Goal: Transaction & Acquisition: Purchase product/service

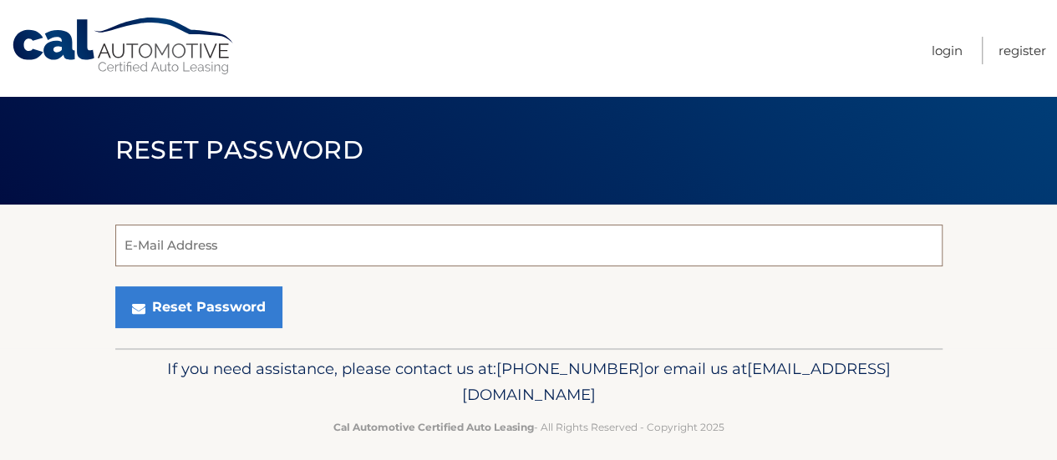
click at [171, 250] on input "E-Mail Address" at bounding box center [528, 246] width 827 height 42
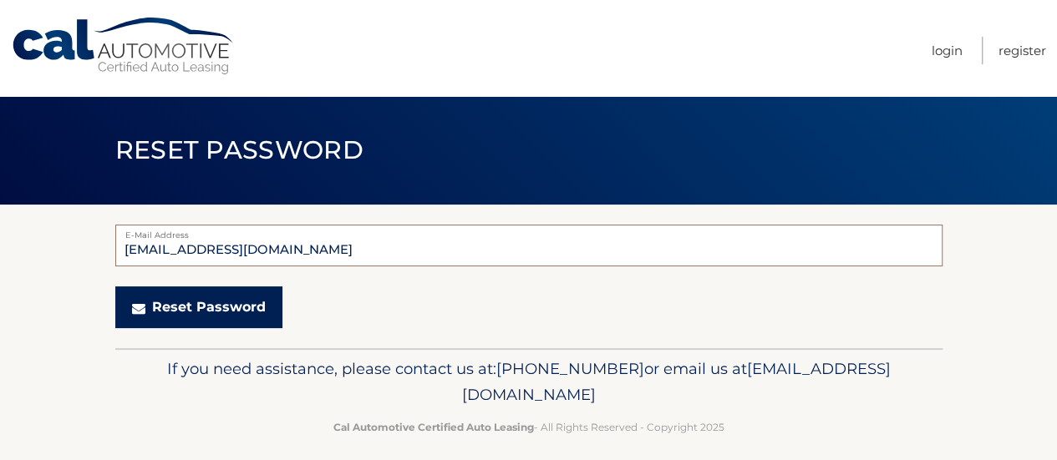
type input "twa1042070@aol.com"
click at [180, 300] on button "Reset Password" at bounding box center [198, 308] width 167 height 42
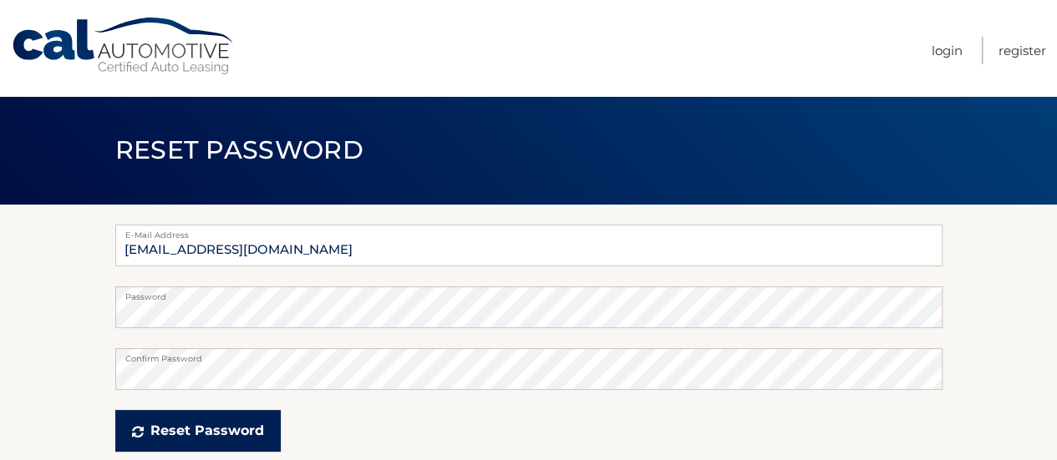
click at [217, 429] on button "Reset Password" at bounding box center [197, 431] width 165 height 42
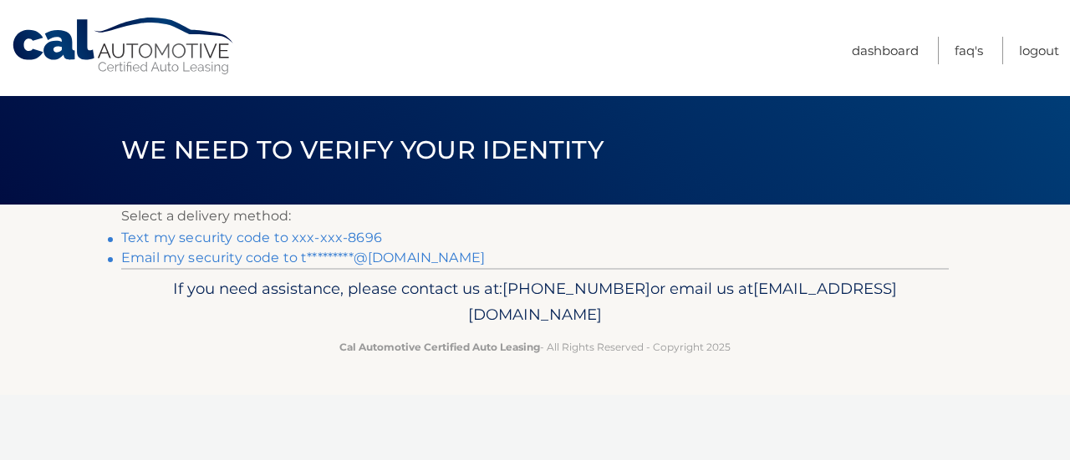
click at [229, 236] on link "Text my security code to xxx-xxx-8696" at bounding box center [251, 238] width 261 height 16
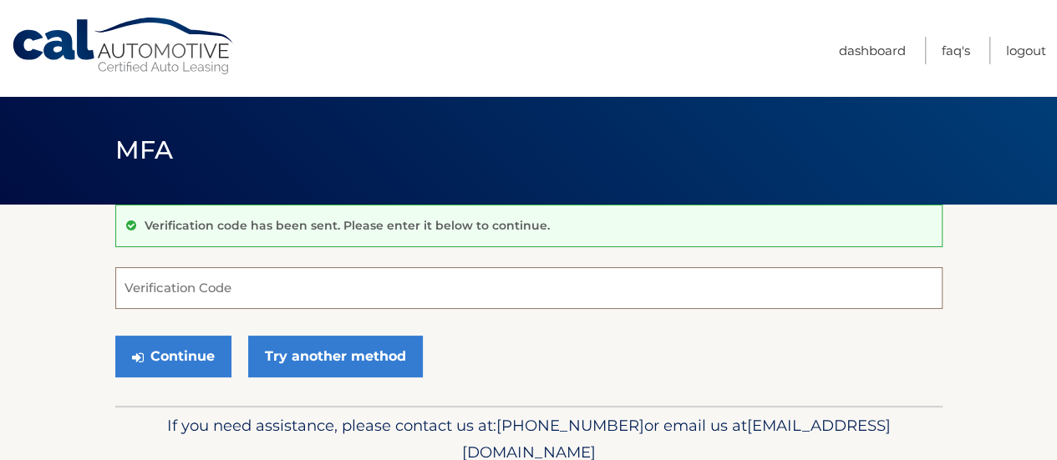
click at [170, 287] on input "Verification Code" at bounding box center [528, 288] width 827 height 42
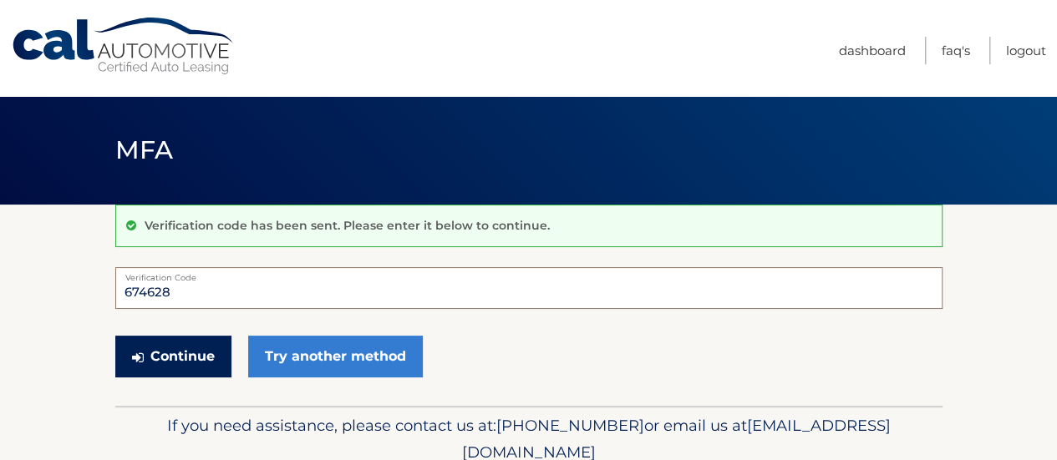
type input "674628"
click at [167, 358] on button "Continue" at bounding box center [173, 357] width 116 height 42
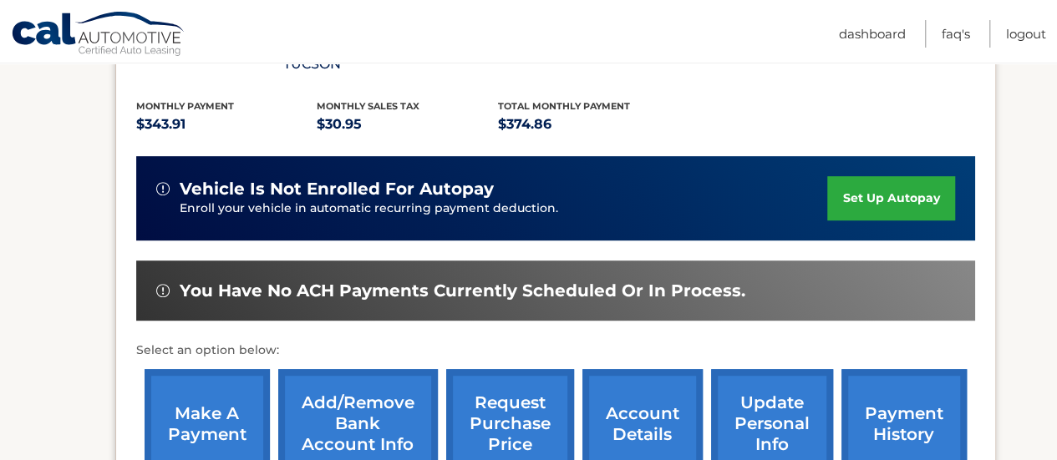
scroll to position [368, 0]
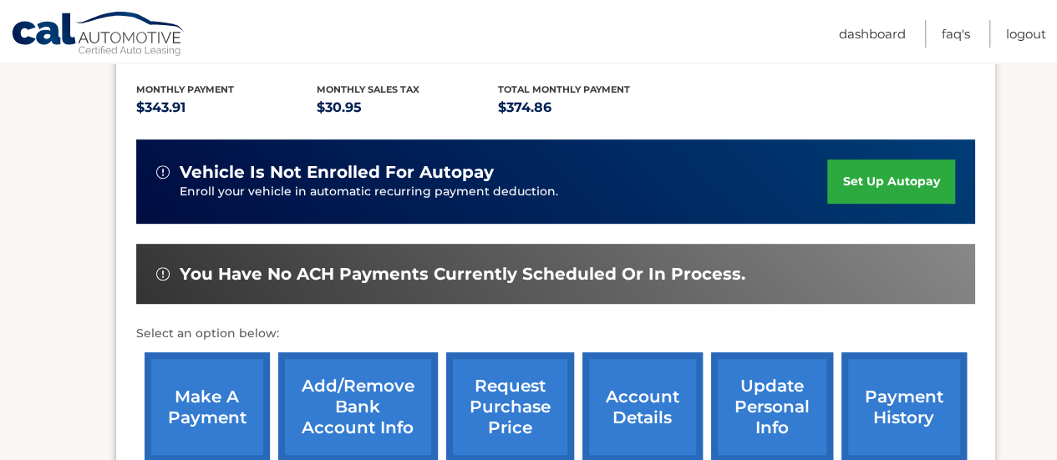
click at [195, 371] on link "make a payment" at bounding box center [207, 407] width 125 height 109
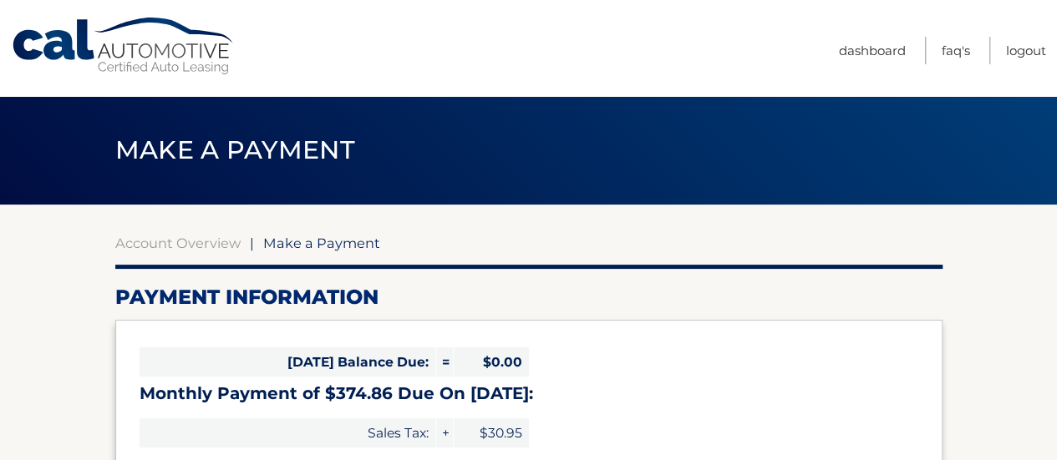
select select "YWJkNGQyMDQtNmMwYy00YjIyLTlhZTYtMjJmZDhhODdkNjY4"
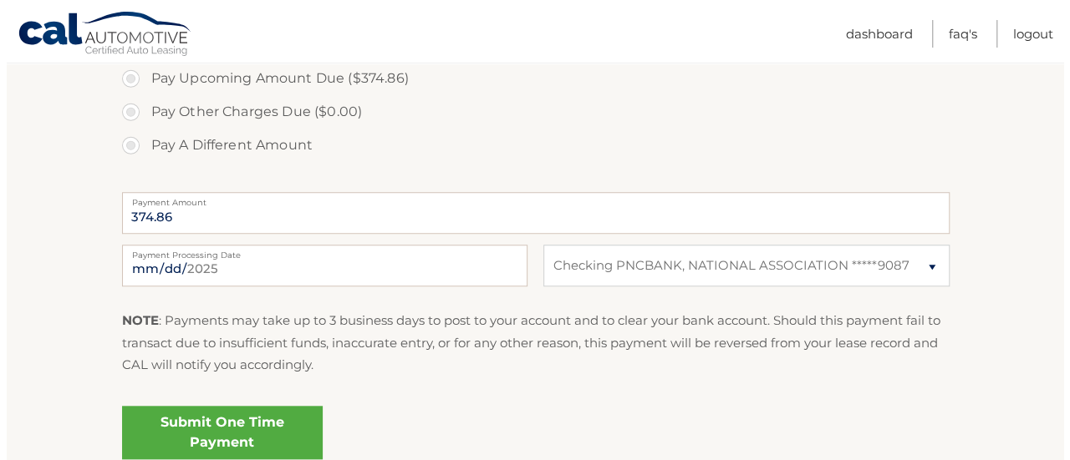
scroll to position [592, 0]
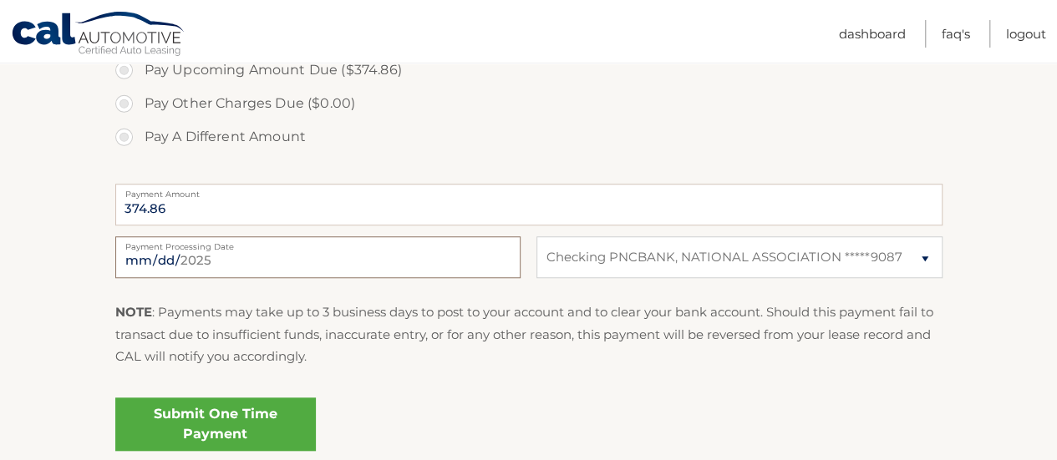
click at [226, 255] on input "2025-09-10" at bounding box center [317, 257] width 405 height 42
type input "2025-09-11"
click at [198, 412] on link "Submit One Time Payment" at bounding box center [215, 424] width 201 height 53
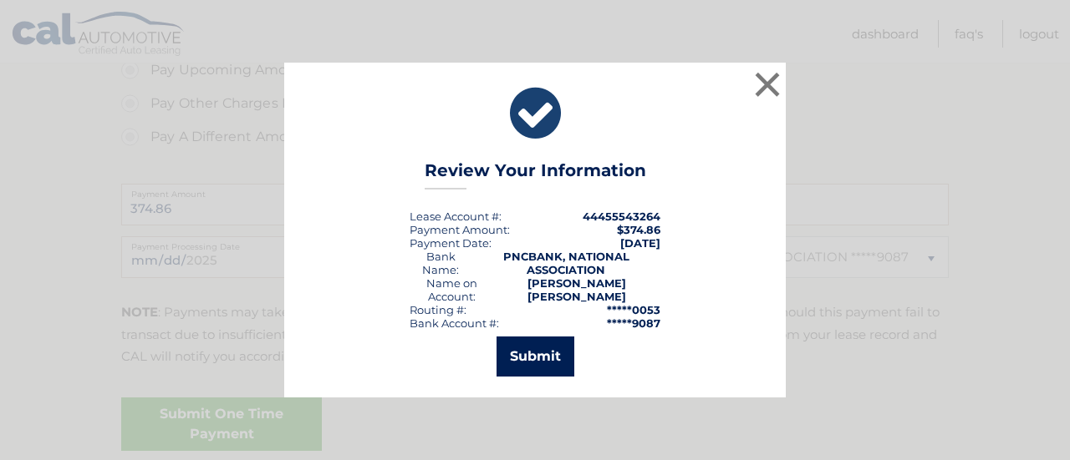
click at [532, 343] on button "Submit" at bounding box center [535, 357] width 78 height 40
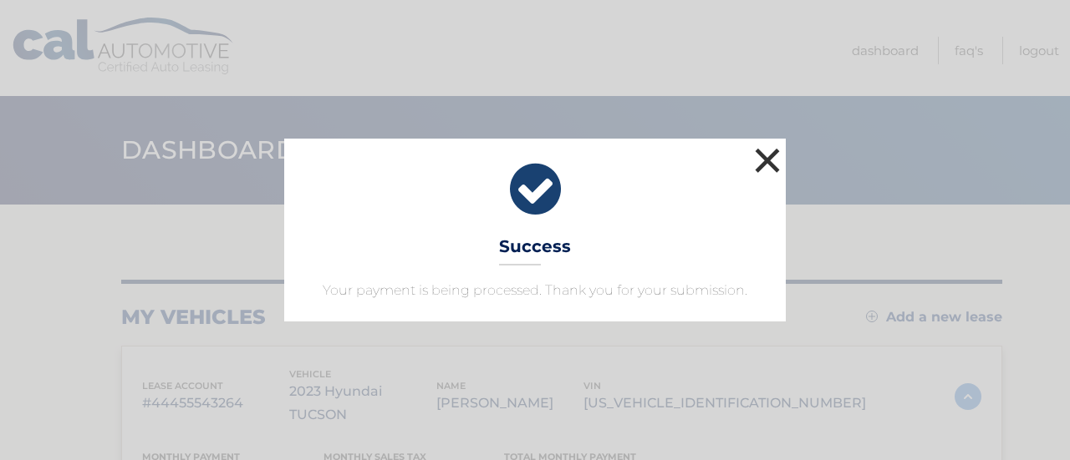
click at [770, 158] on button "×" at bounding box center [766, 160] width 33 height 33
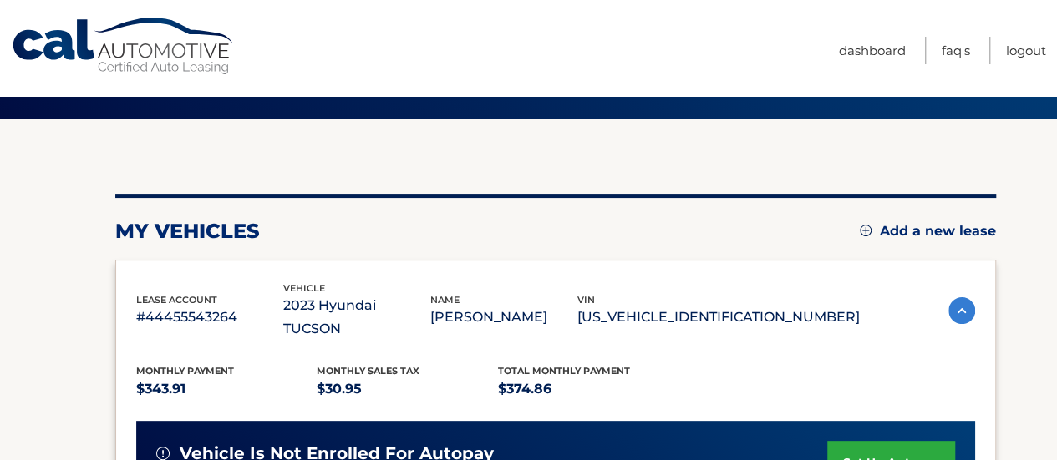
scroll to position [42, 0]
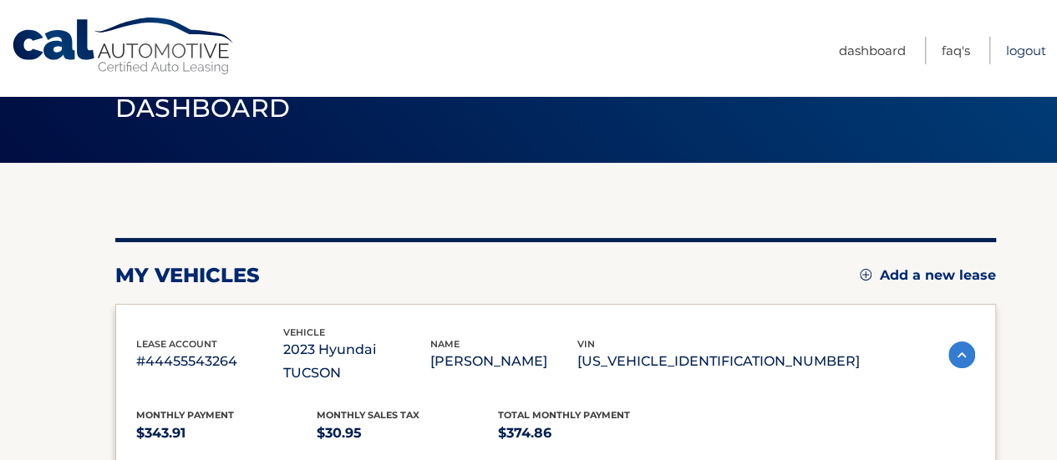
click at [1014, 48] on link "Logout" at bounding box center [1026, 51] width 40 height 28
